Goal: Task Accomplishment & Management: Manage account settings

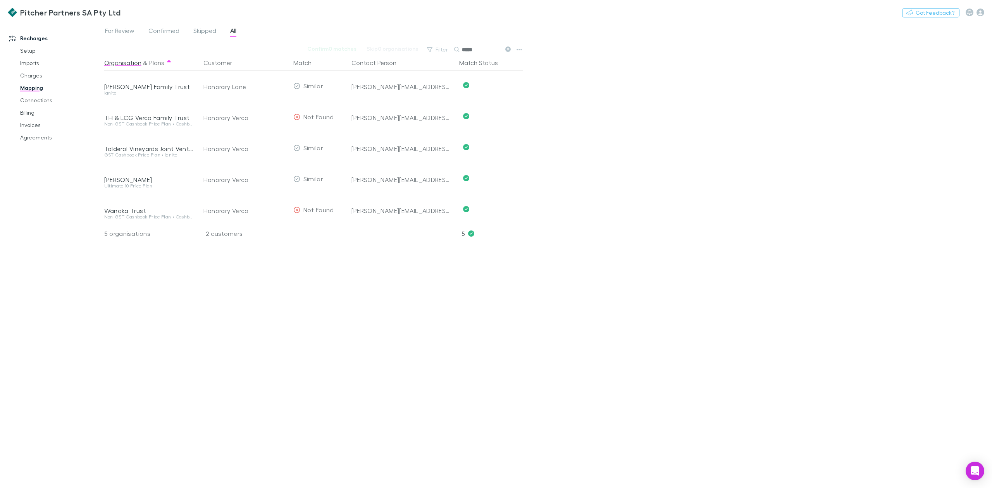
click at [208, 364] on div "Organisation & Plans Customer Match Contact Person Match Status [PERSON_NAME] F…" at bounding box center [314, 268] width 420 height 427
click at [981, 13] on icon "button" at bounding box center [980, 13] width 8 height 8
click at [893, 191] on span "Logout" at bounding box center [931, 192] width 94 height 9
